Goal: Transaction & Acquisition: Purchase product/service

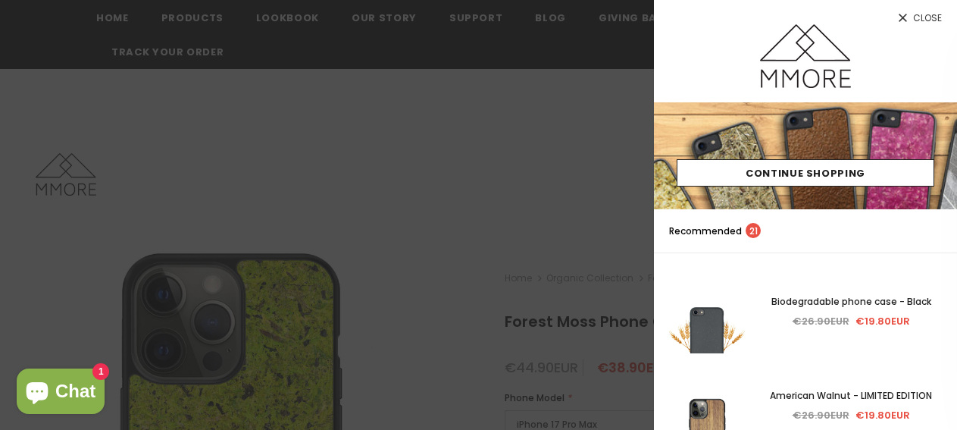
drag, startPoint x: 0, startPoint y: 0, endPoint x: 888, endPoint y: 19, distance: 888.1
click at [896, 19] on icon at bounding box center [902, 17] width 13 height 13
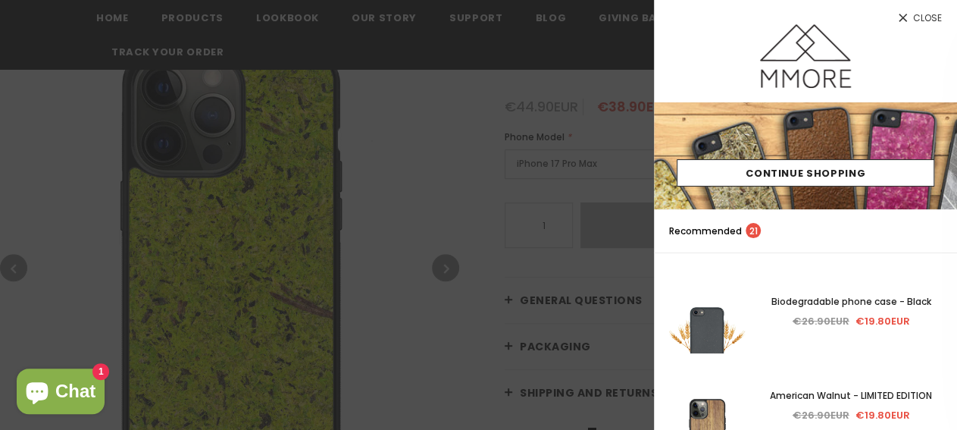
scroll to position [261, 0]
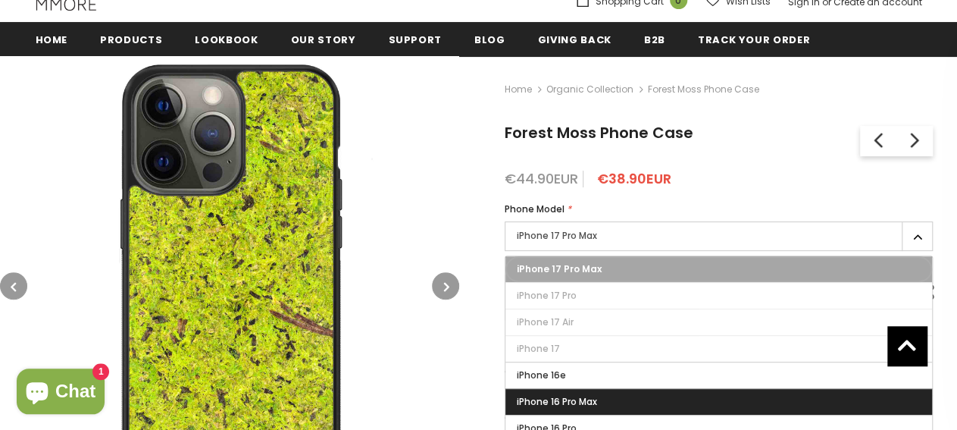
scroll to position [185, 0]
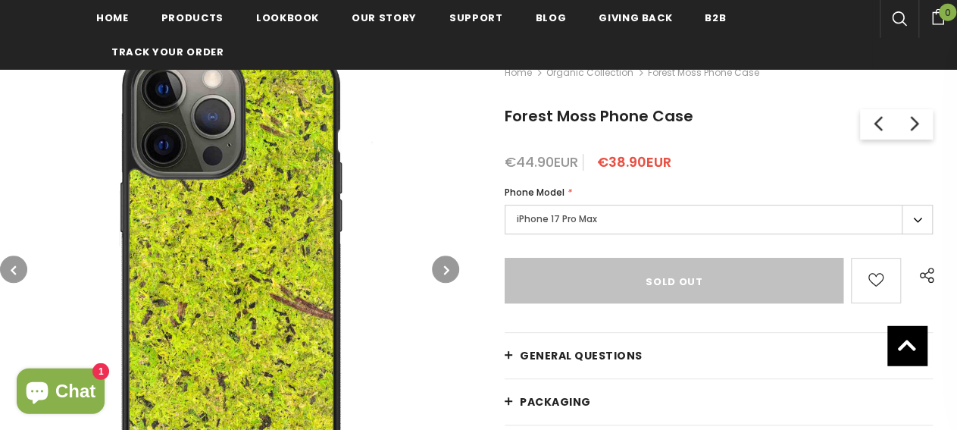
scroll to position [27, 0]
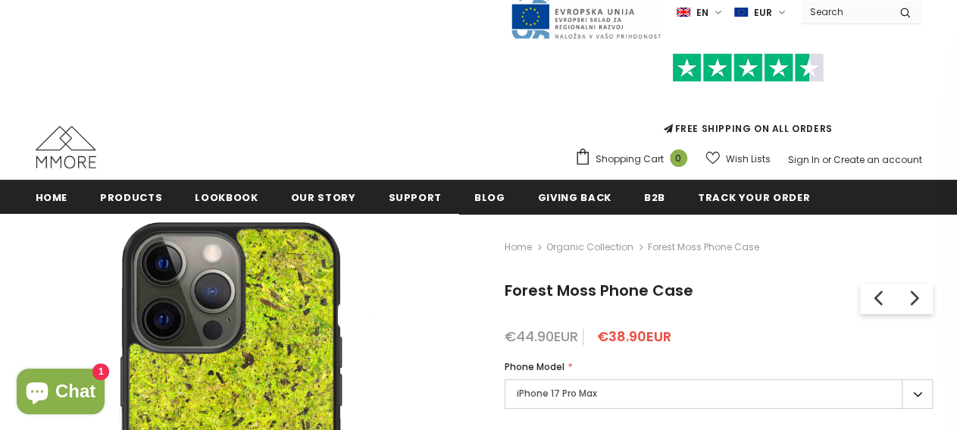
click at [555, 247] on link "Organic Collection" at bounding box center [589, 246] width 87 height 13
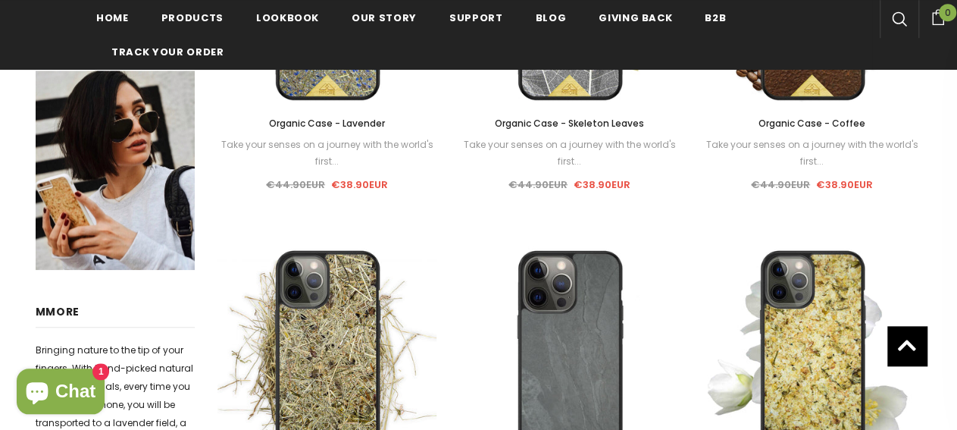
scroll to position [1182, 0]
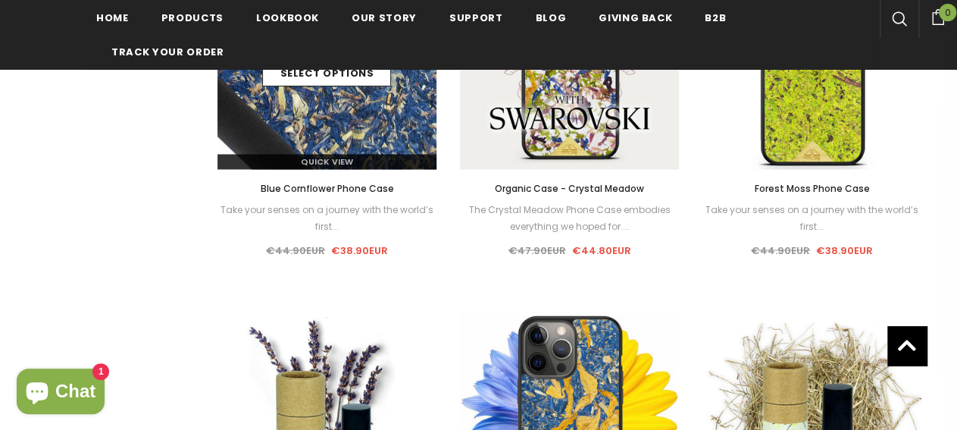
click at [287, 105] on img at bounding box center [327, 59] width 220 height 220
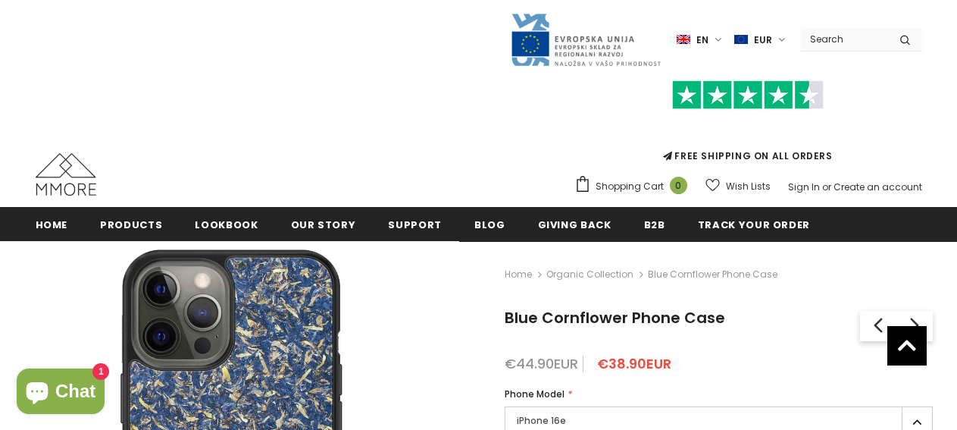
click at [0, 0] on input "iPhone 17 Pro Max" at bounding box center [0, 0] width 0 height 0
type input "Sold Out"
